Goal: Transaction & Acquisition: Purchase product/service

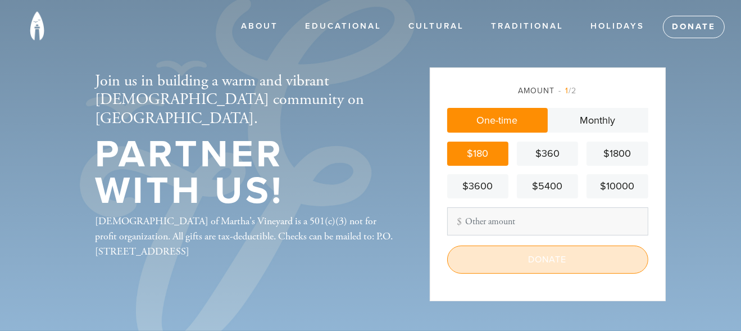
click at [540, 249] on input "Donate" at bounding box center [547, 259] width 201 height 28
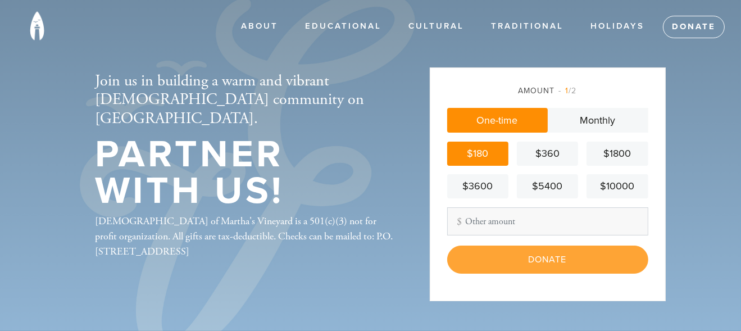
click at [540, 249] on div "Donate" at bounding box center [547, 259] width 201 height 28
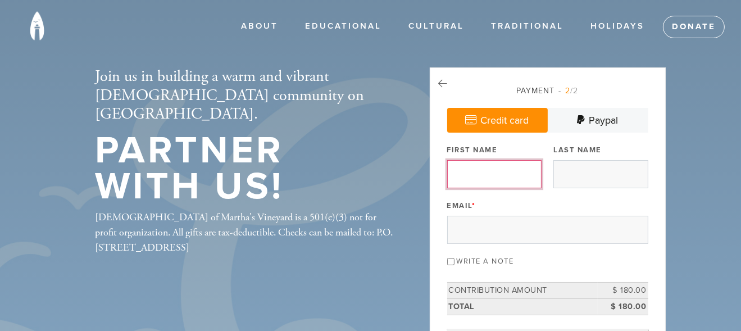
click at [468, 172] on input "First Name" at bounding box center [494, 174] width 94 height 28
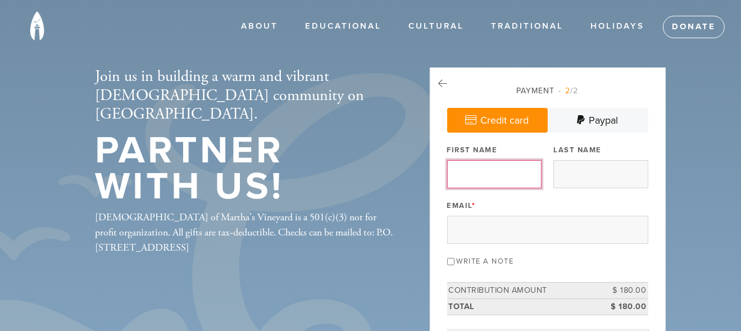
type input "[PERSON_NAME] and [PERSON_NAME]"
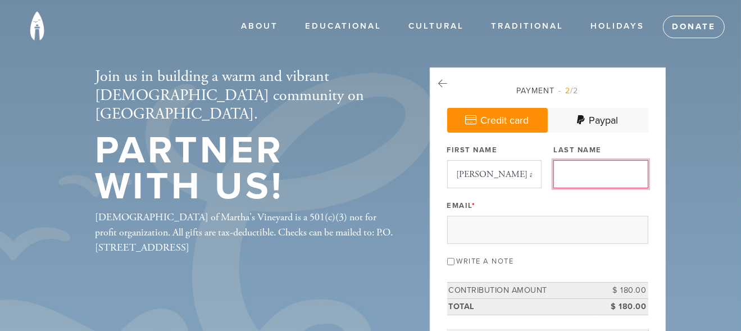
type input "[PERSON_NAME]"
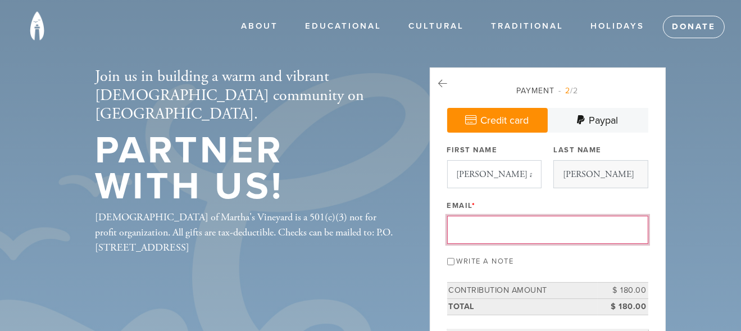
type input "[EMAIL_ADDRESS][DOMAIN_NAME]"
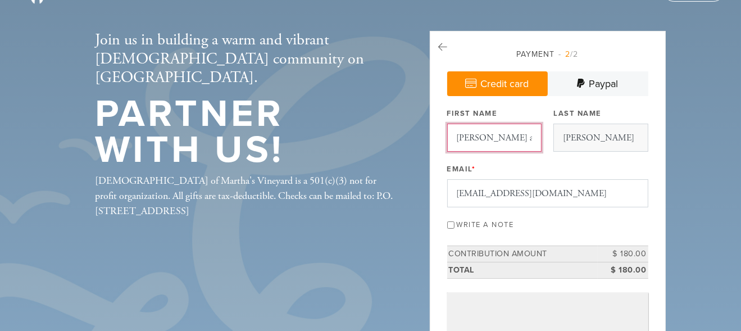
scroll to position [56, 0]
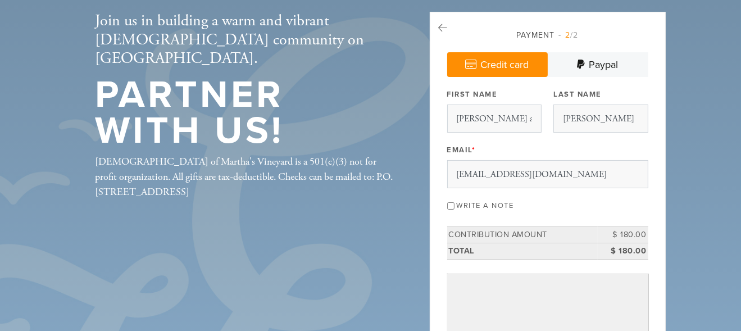
click at [449, 204] on input "Write a note" at bounding box center [450, 205] width 7 height 7
checkbox input "true"
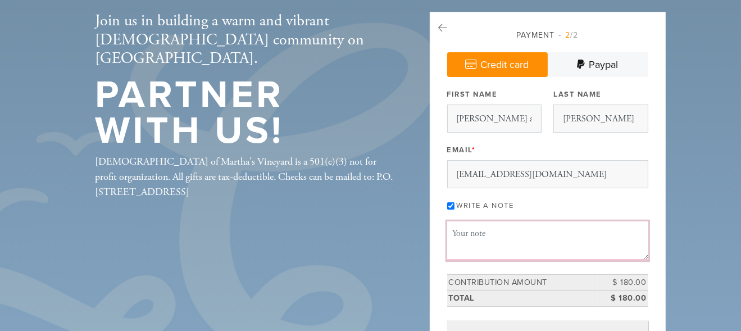
click at [471, 234] on textarea "Message or dedication" at bounding box center [547, 240] width 201 height 38
click at [556, 230] on textarea "In celebration of [PERSON_NAME] and [PERSON_NAME]'s" at bounding box center [547, 240] width 201 height 38
click at [581, 231] on textarea "In celebration of [PERSON_NAME] and [PERSON_NAME]'s" at bounding box center [547, 240] width 201 height 38
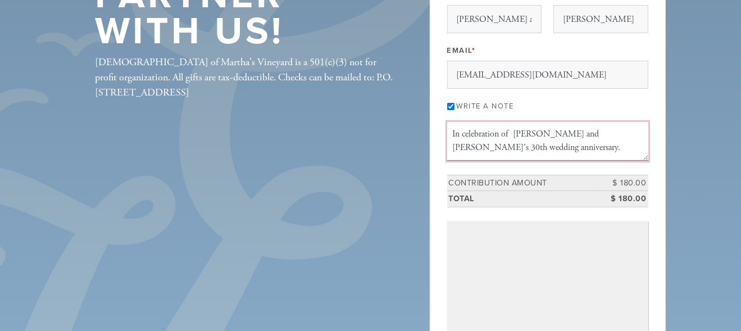
scroll to position [168, 0]
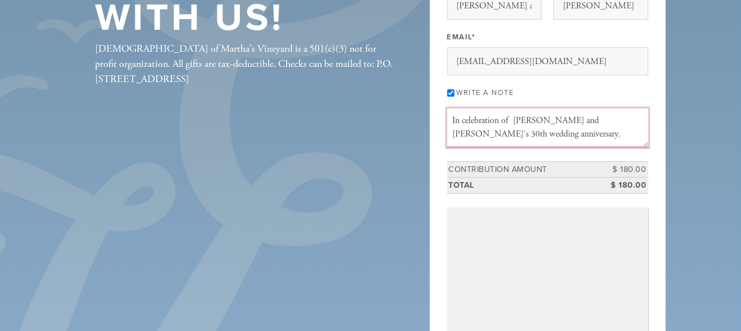
type textarea "In celebration of [PERSON_NAME] and [PERSON_NAME]'s 30th wedding anniversary."
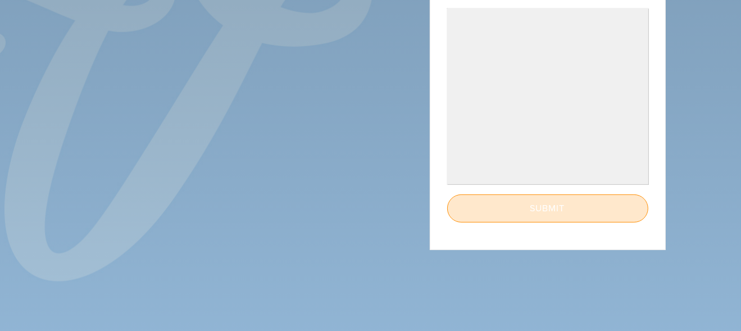
click at [523, 200] on input "Submit" at bounding box center [547, 208] width 201 height 28
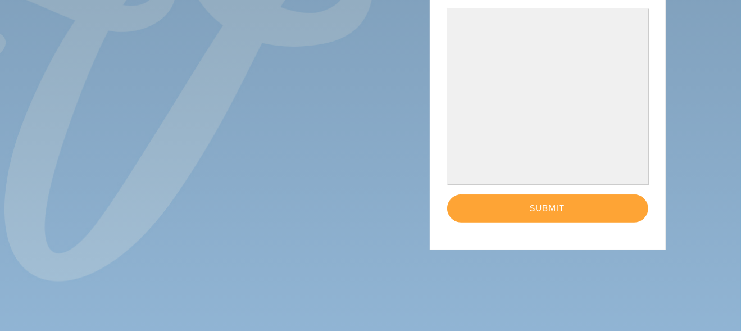
click at [548, 201] on div "< Previous Page Submit" at bounding box center [547, 208] width 201 height 28
